Goal: Check status: Check status

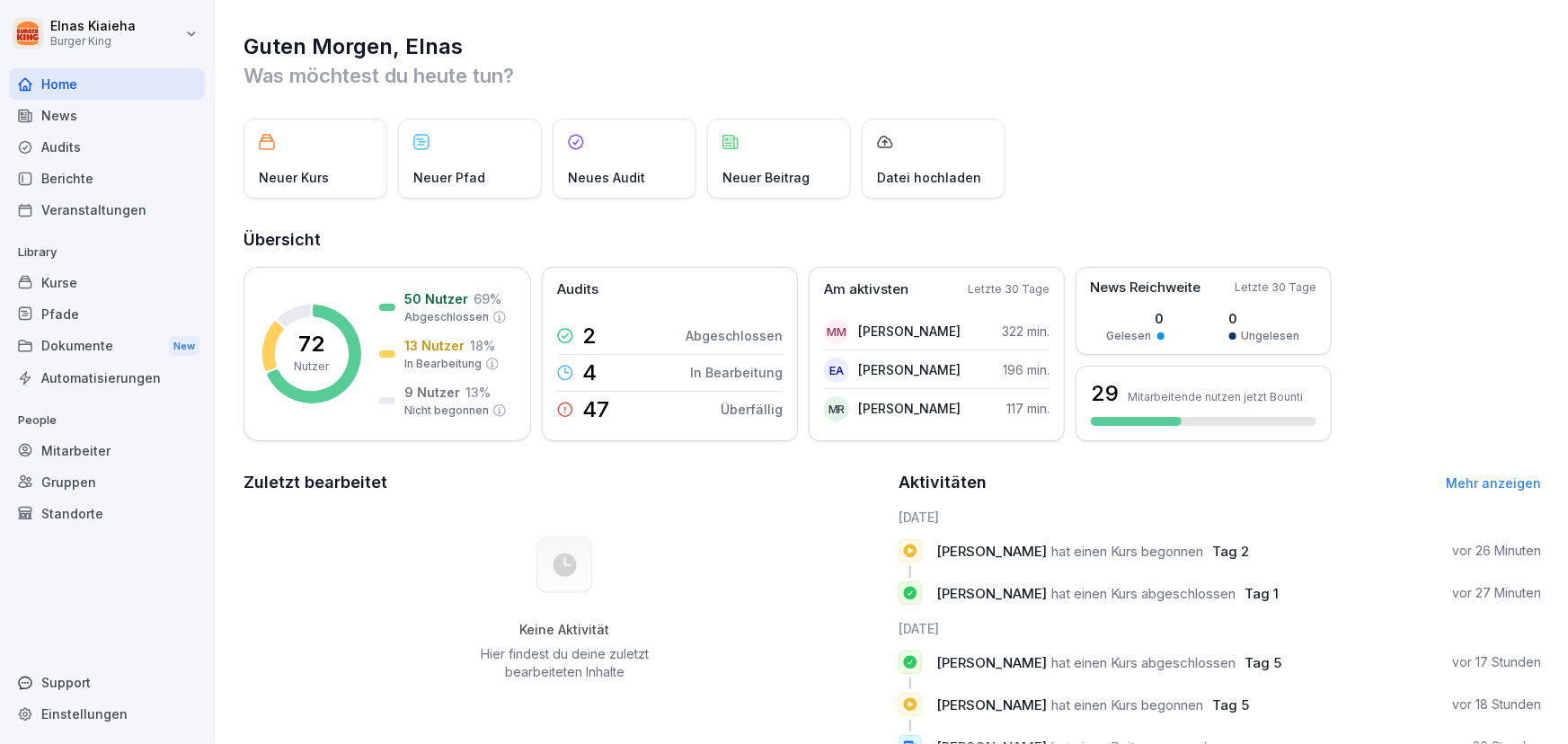
click at [94, 175] on div "Berichte" at bounding box center [107, 179] width 196 height 32
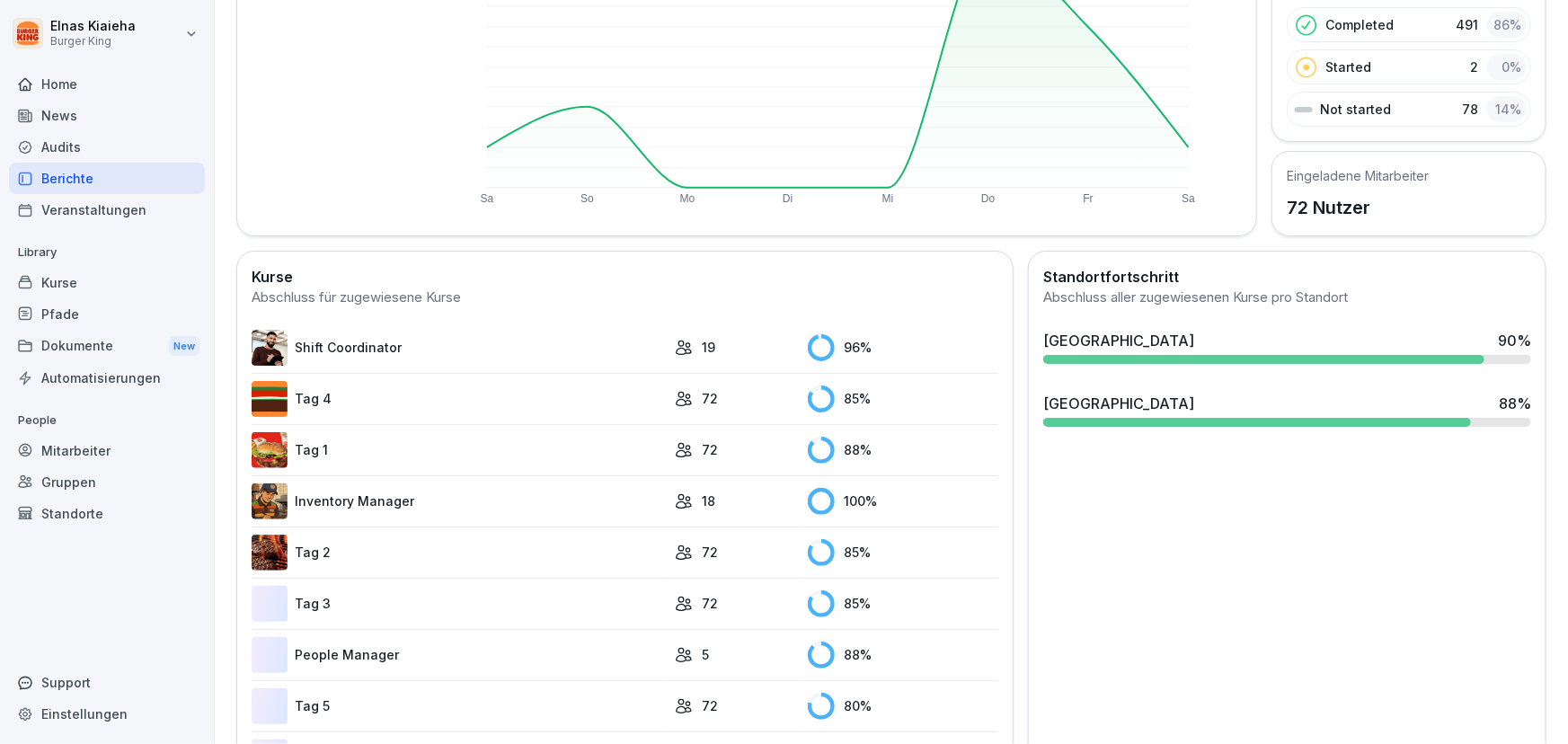
scroll to position [326, 0]
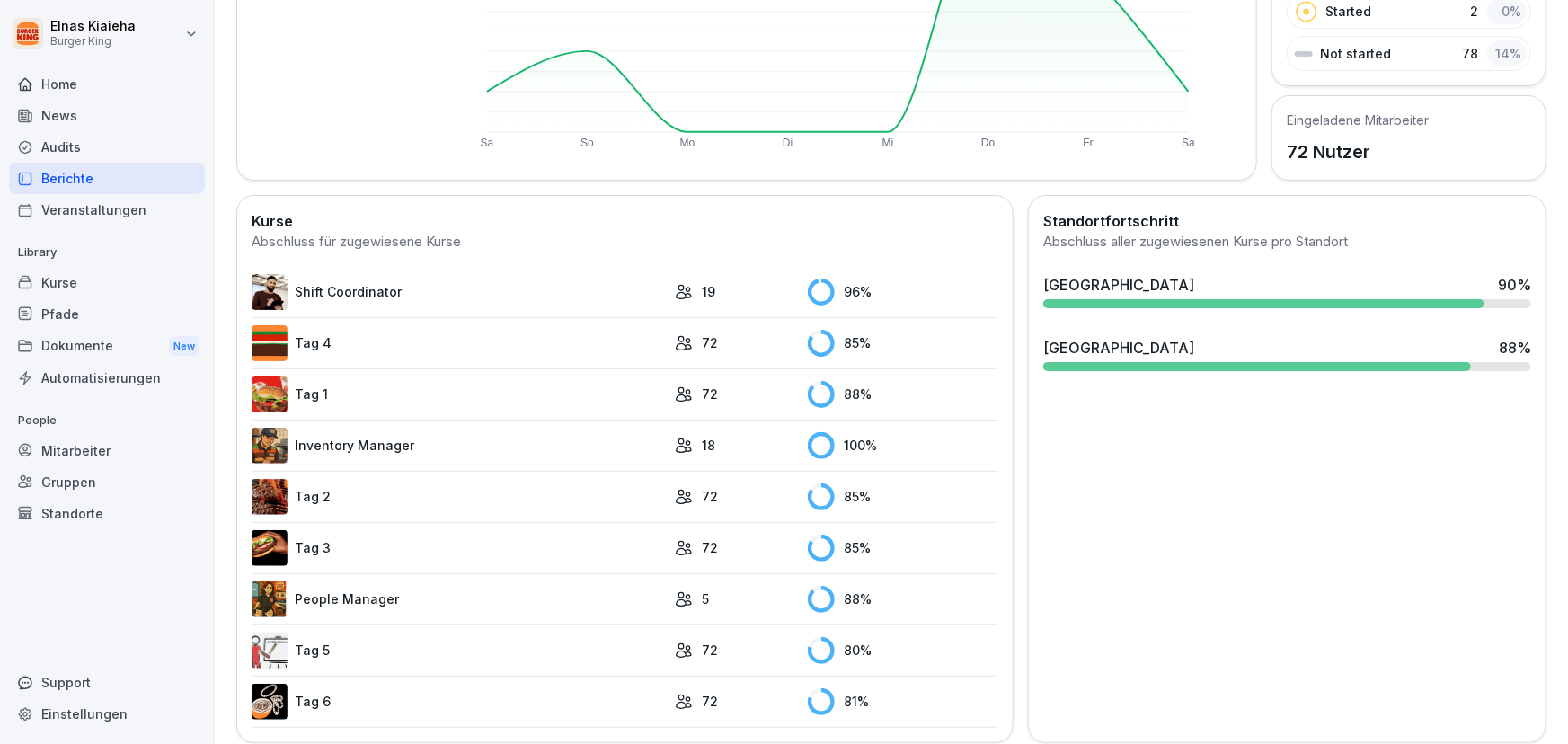
click at [331, 494] on link "Tag 2" at bounding box center [459, 496] width 415 height 36
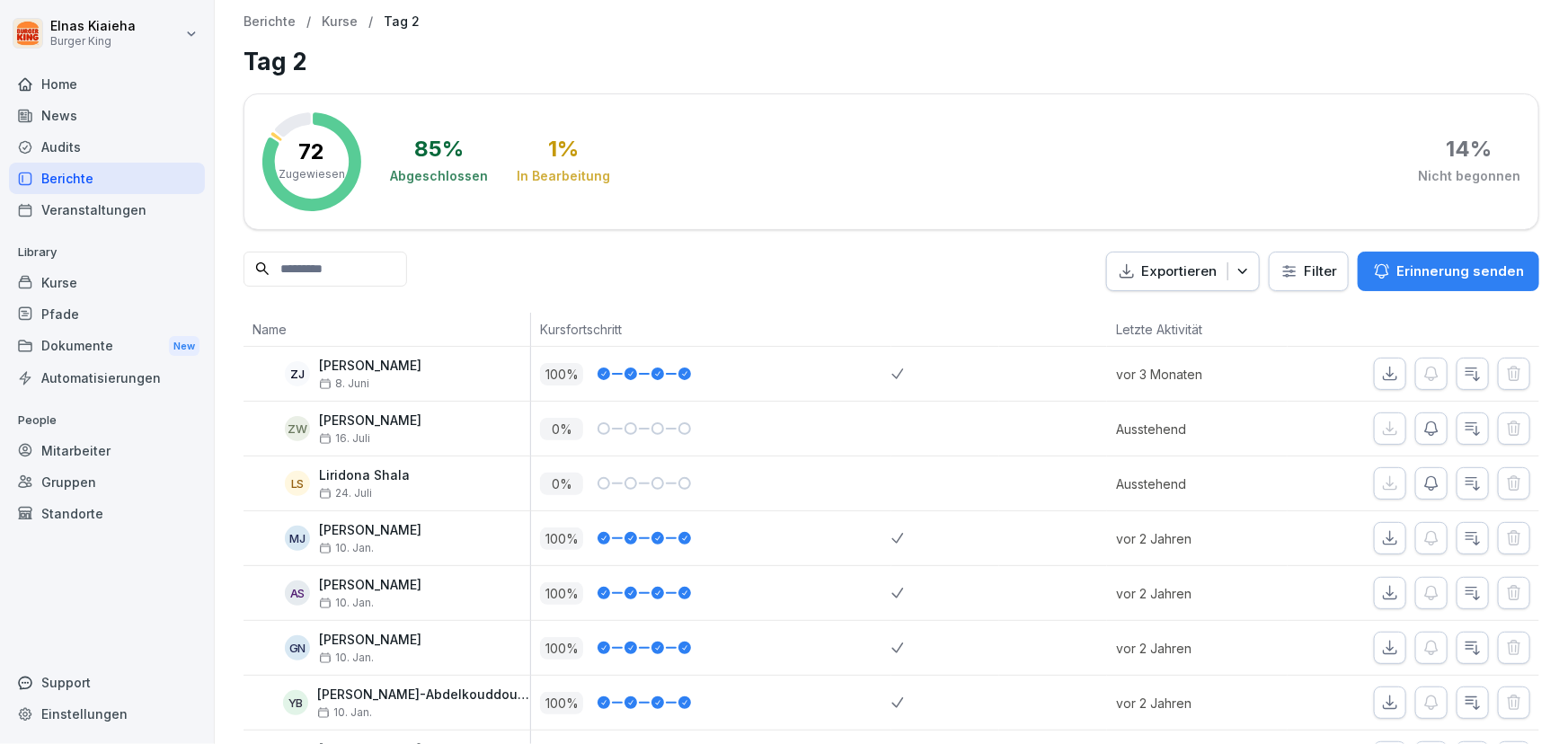
click at [386, 280] on input at bounding box center [325, 269] width 163 height 36
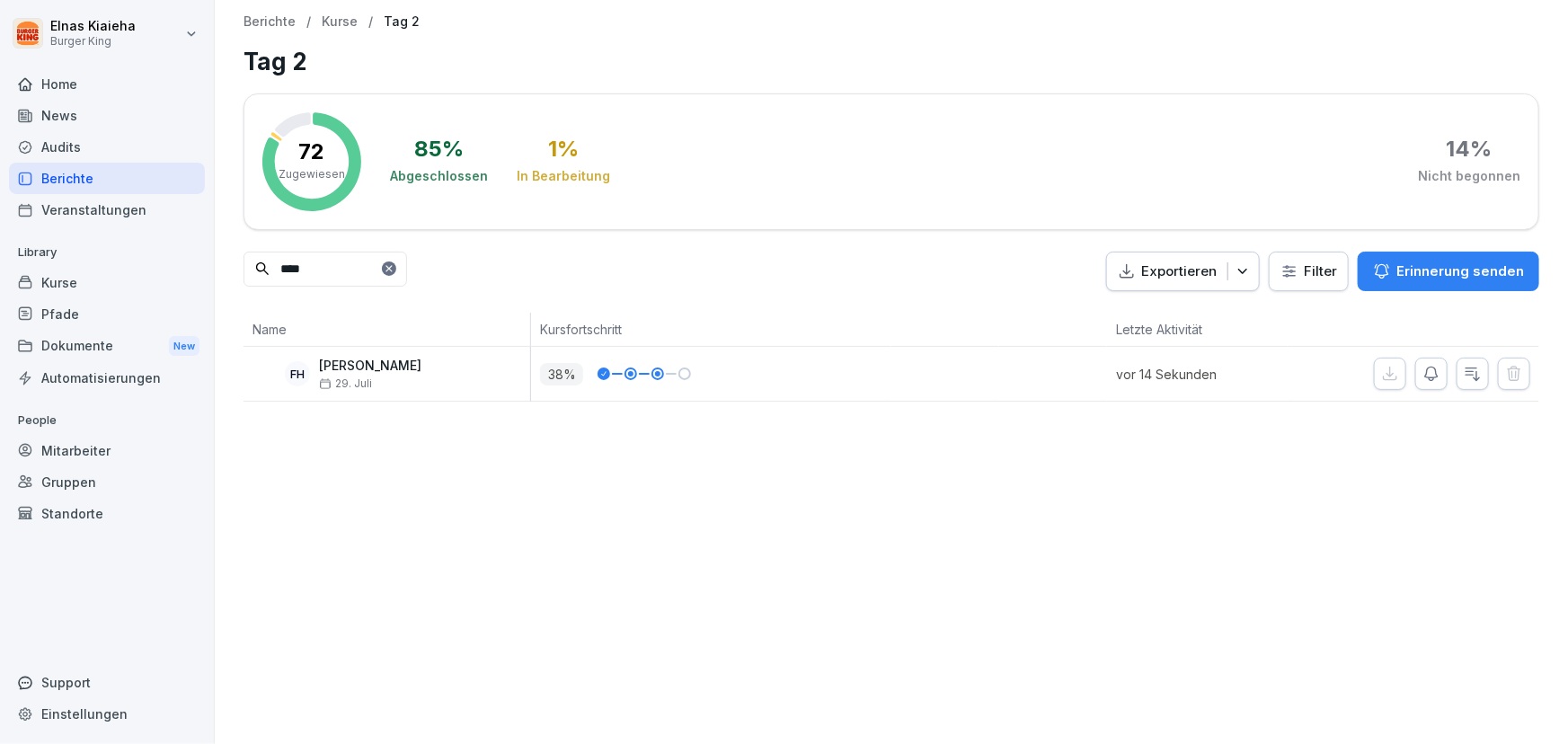
type input "****"
click at [95, 175] on div "Berichte" at bounding box center [107, 179] width 196 height 32
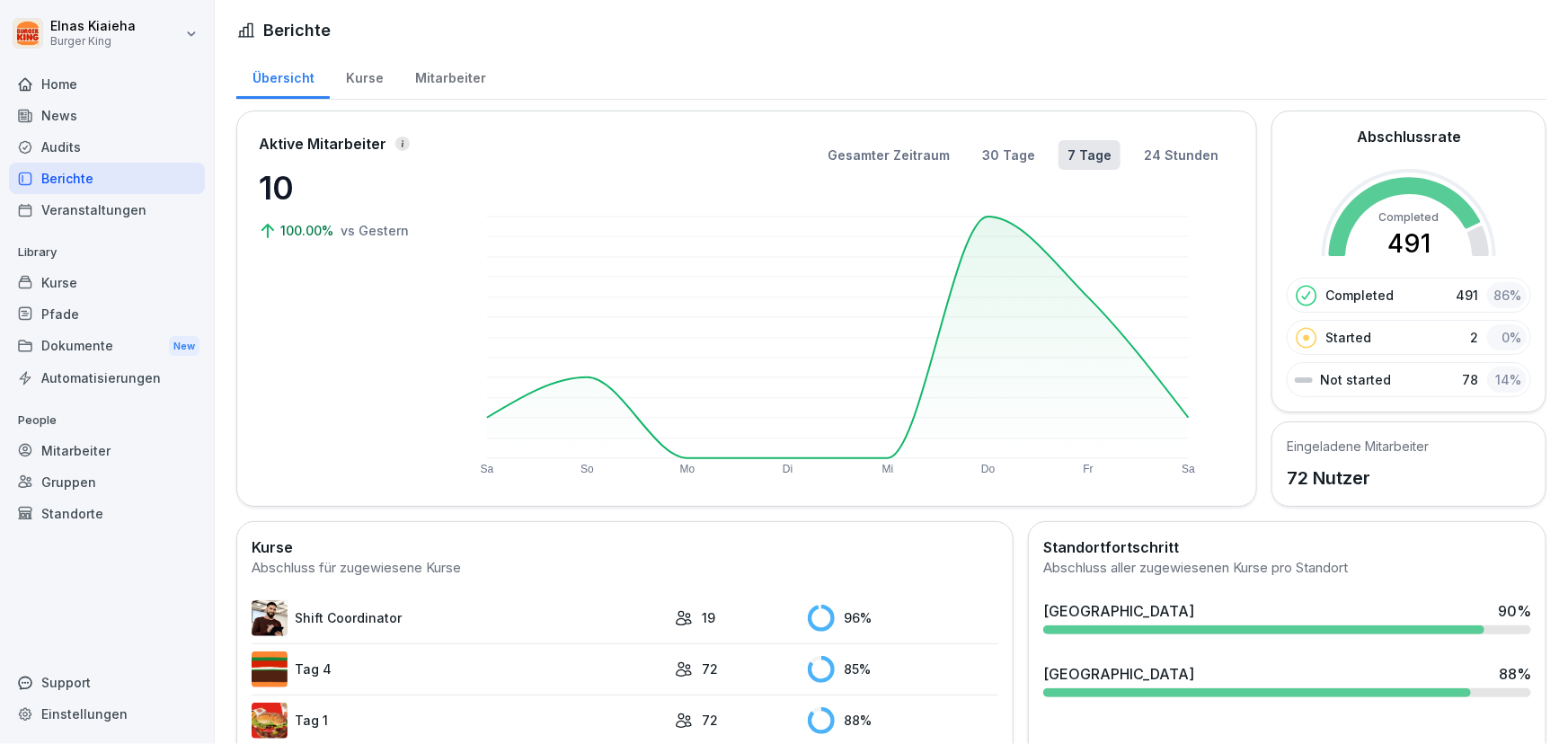
drag, startPoint x: 0, startPoint y: 281, endPoint x: 0, endPoint y: 309, distance: 28.0
